Goal: Information Seeking & Learning: Learn about a topic

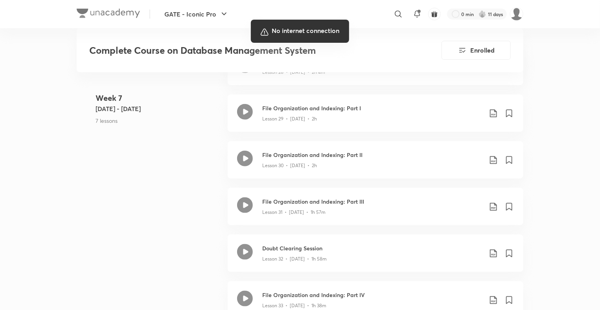
click at [592, 226] on div at bounding box center [300, 155] width 600 height 310
click at [425, 197] on div at bounding box center [300, 155] width 600 height 310
